Goal: Navigation & Orientation: Find specific page/section

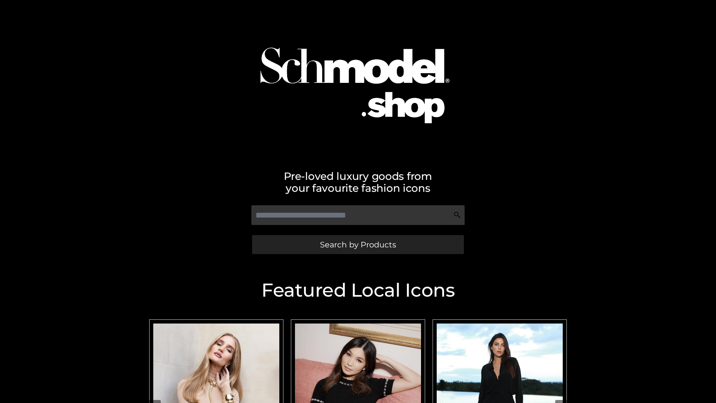
click at [358, 244] on span "Search by Products" at bounding box center [358, 244] width 76 height 8
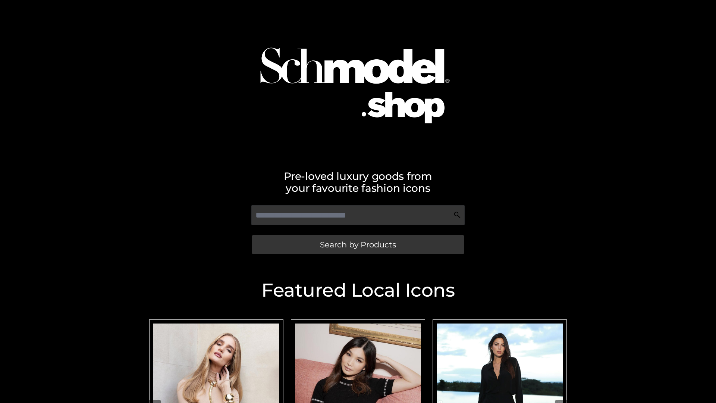
click at [358, 244] on span "Search by Products" at bounding box center [358, 244] width 76 height 8
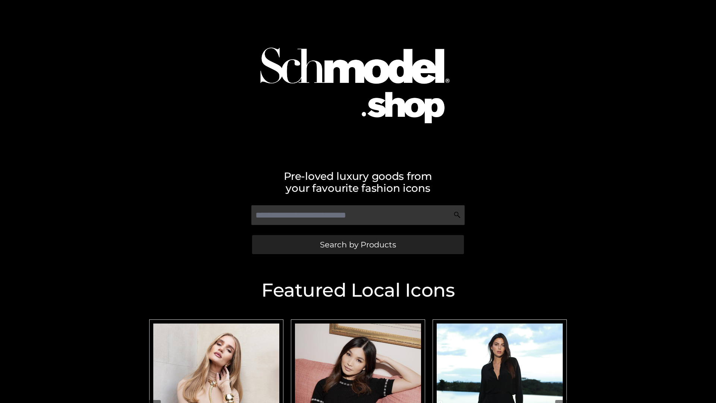
click at [358, 244] on span "Search by Products" at bounding box center [358, 244] width 76 height 8
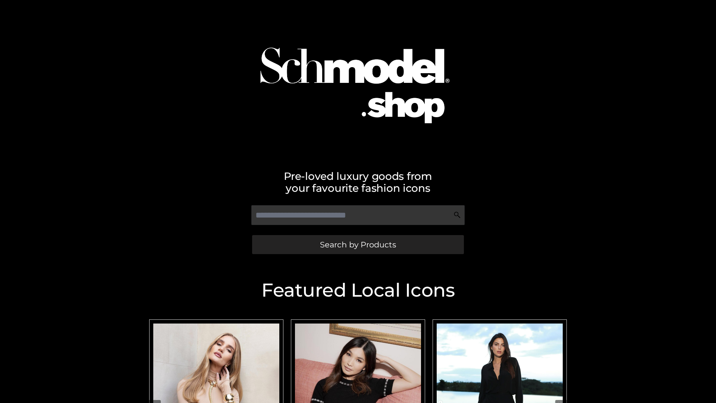
click at [358, 244] on span "Search by Products" at bounding box center [358, 244] width 76 height 8
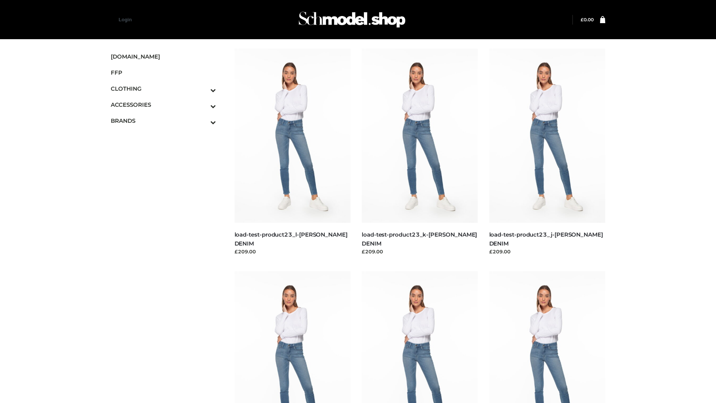
scroll to position [19, 0]
